Goal: Entertainment & Leisure: Consume media (video, audio)

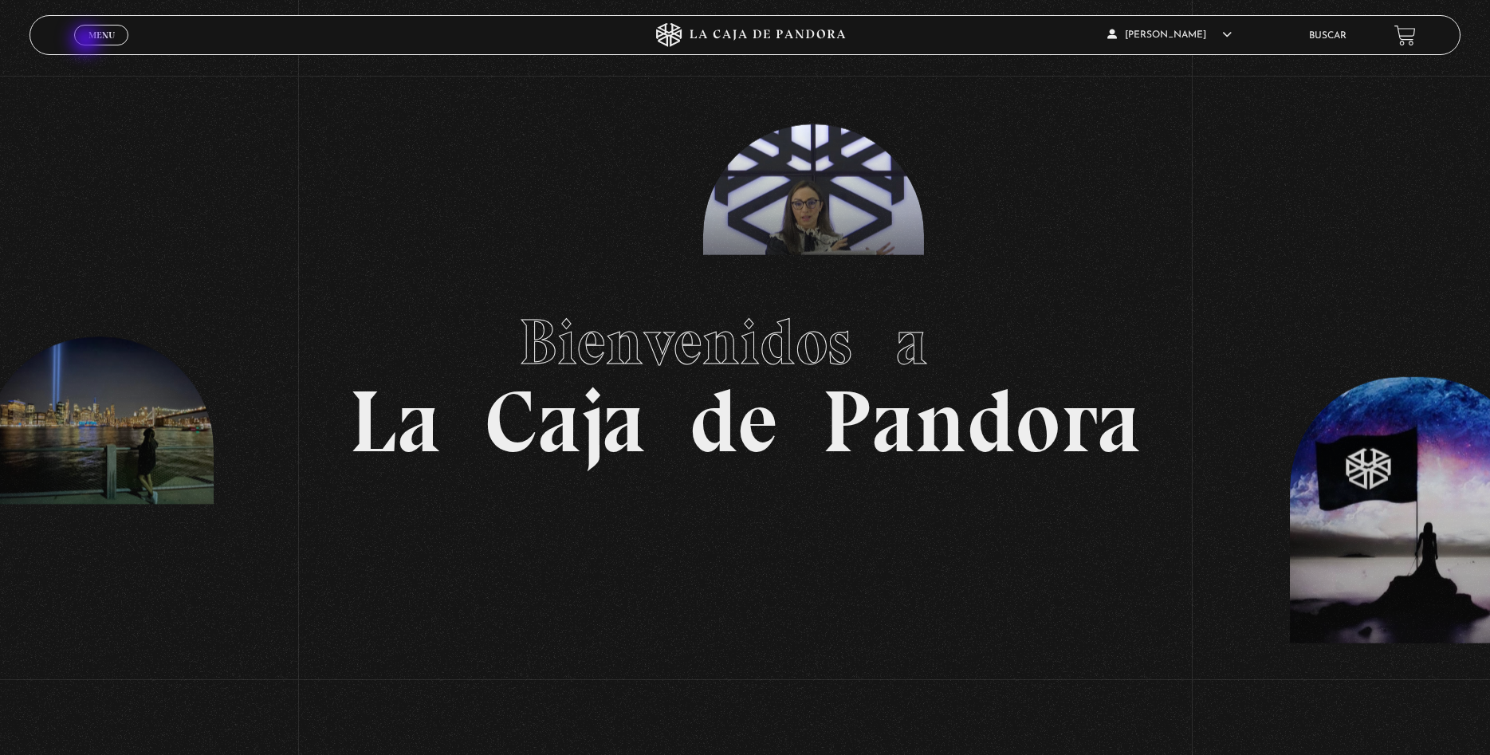
click at [88, 41] on link "Menu Cerrar" at bounding box center [101, 35] width 54 height 21
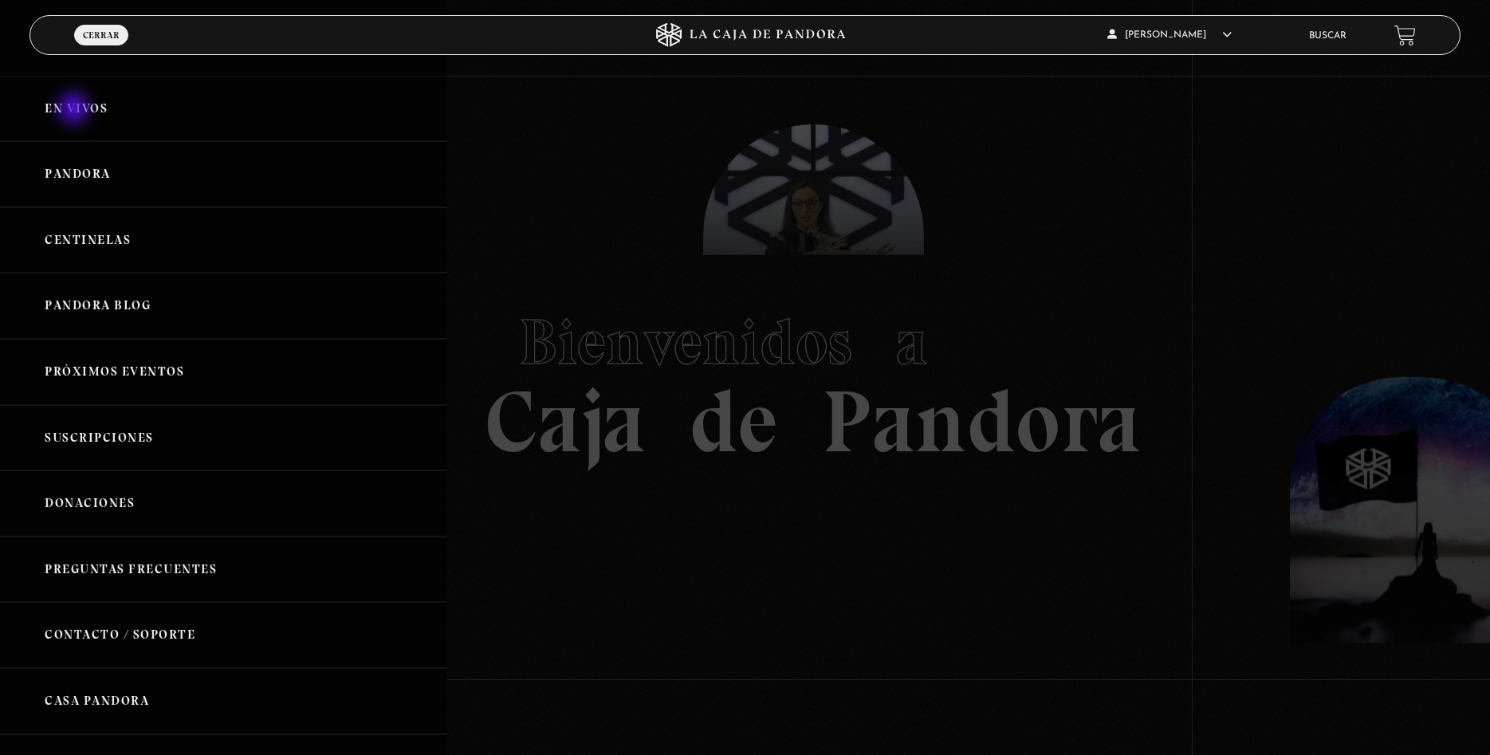
click at [76, 110] on link "En vivos" at bounding box center [223, 109] width 447 height 66
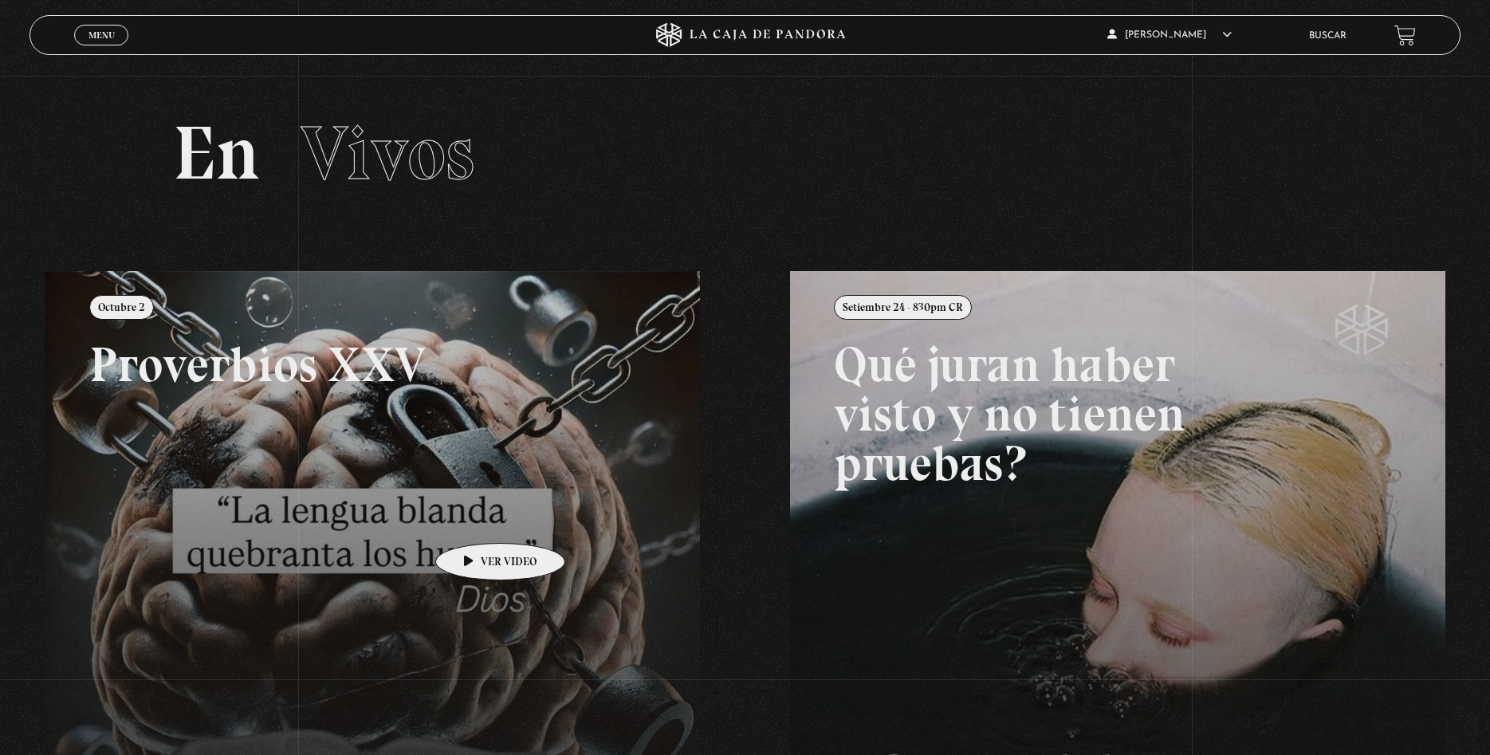
click at [475, 519] on link at bounding box center [790, 648] width 1490 height 755
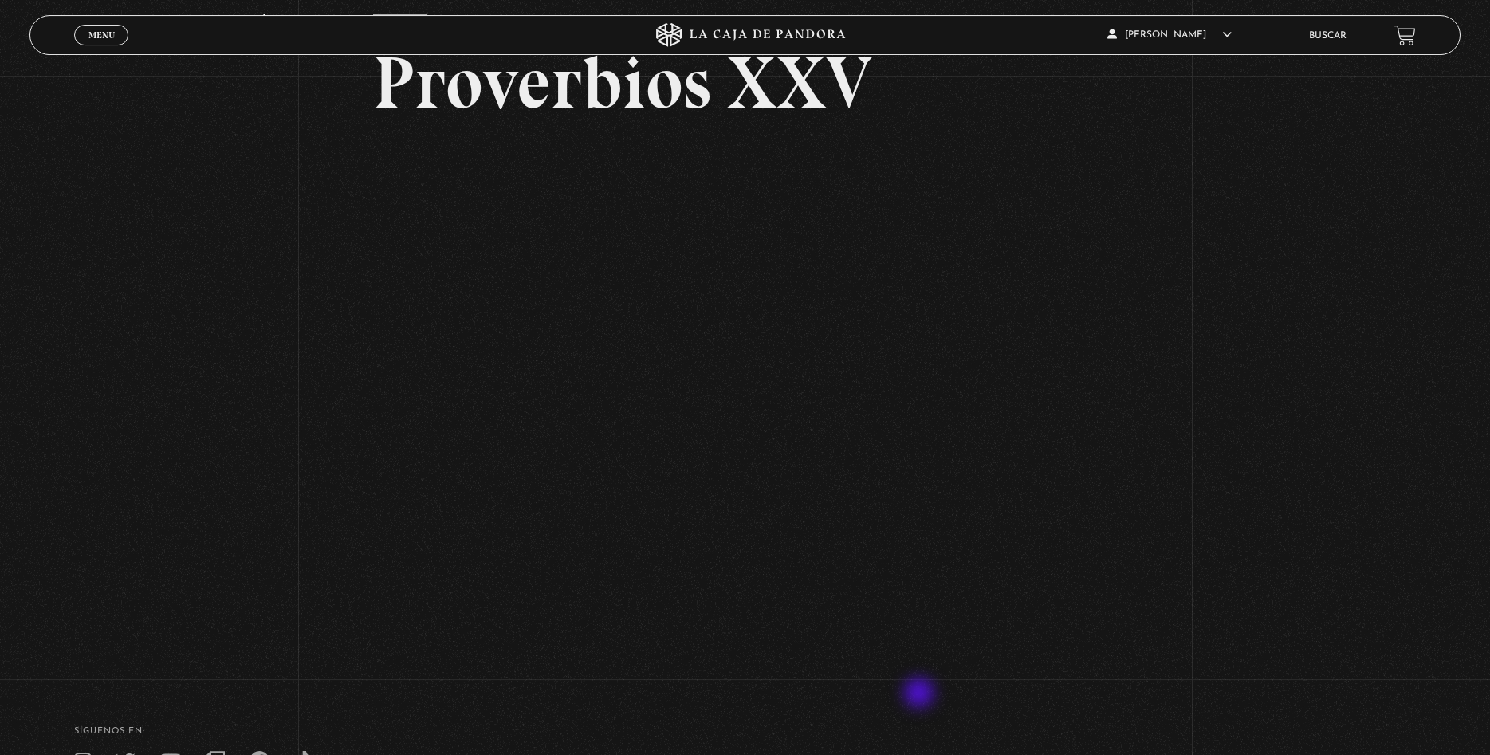
scroll to position [135, 0]
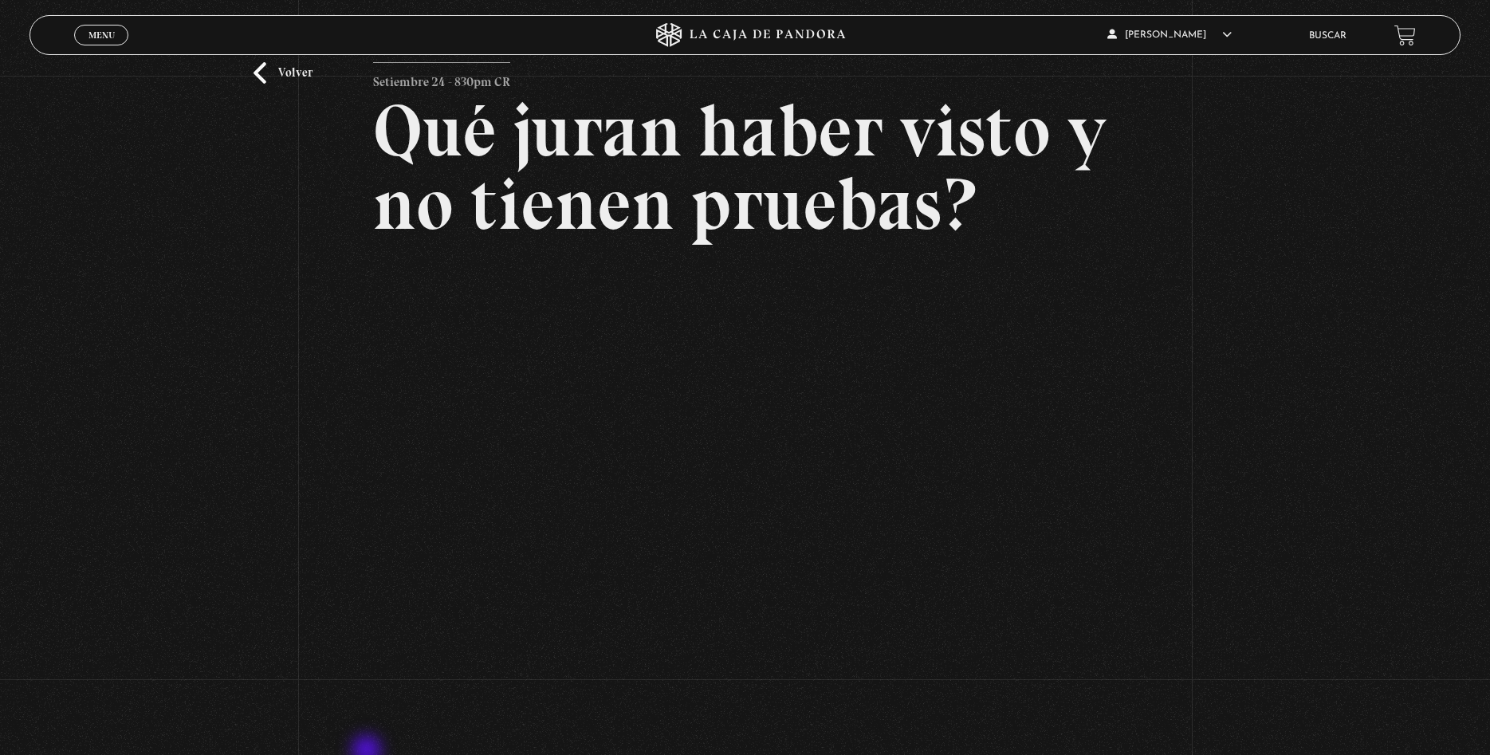
scroll to position [81, 0]
